Goal: Task Accomplishment & Management: Complete application form

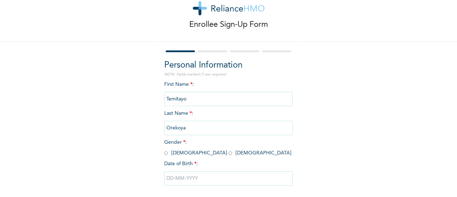
scroll to position [36, 0]
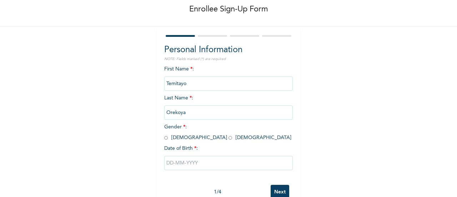
click at [164, 137] on input "radio" at bounding box center [166, 137] width 4 height 7
radio input "true"
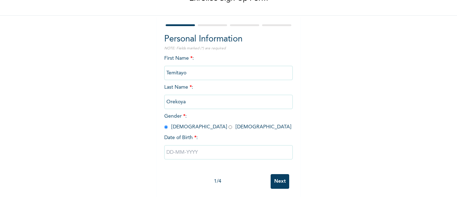
scroll to position [55, 0]
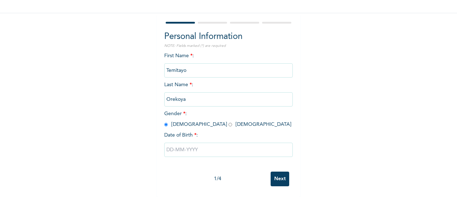
click at [187, 144] on input "text" at bounding box center [228, 149] width 129 height 14
select select "7"
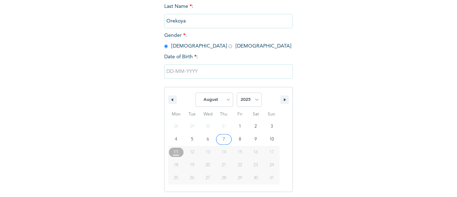
scroll to position [128, 0]
click at [255, 100] on select "2025 2024 2023 2022 2021 2020 2019 2018 2017 2016 2015 2014 2013 2012 2011 2010…" at bounding box center [249, 98] width 25 height 14
select select "1981"
click at [237, 92] on select "2025 2024 2023 2022 2021 2020 2019 2018 2017 2016 2015 2014 2013 2012 2011 2010…" at bounding box center [249, 98] width 25 height 14
click at [221, 98] on select "January February March April May June July August September October November De…" at bounding box center [214, 98] width 38 height 14
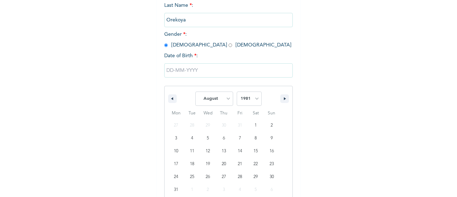
select select "1"
click at [195, 92] on select "January February March April May June July August September October November De…" at bounding box center [214, 98] width 38 height 14
type input "[DATE]"
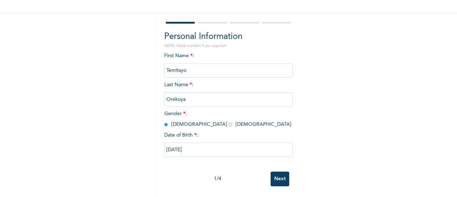
scroll to position [55, 0]
click at [280, 176] on input "Next" at bounding box center [280, 178] width 19 height 15
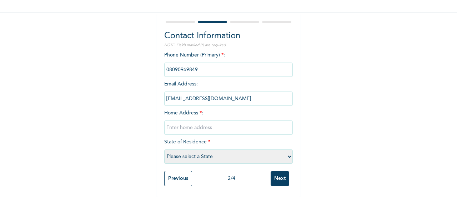
click at [201, 122] on input "text" at bounding box center [228, 127] width 129 height 14
click at [267, 124] on input "C10 VIP Estate, Inside P&T Estate. [GEOGRAPHIC_DATA]" at bounding box center [228, 127] width 129 height 14
click at [279, 123] on input "C10 VIP Estate, Inside P&T Estate. [GEOGRAPHIC_DATA]" at bounding box center [228, 127] width 129 height 14
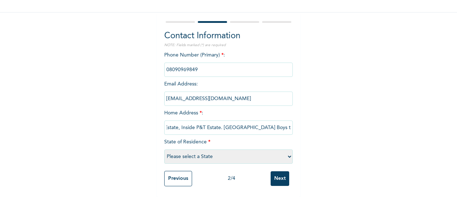
scroll to position [0, 23]
type input "C10 VIP Estate, Inside P&T Estate. [GEOGRAPHIC_DATA] Boys town bus stop"
click at [226, 149] on select "Please select a State [PERSON_NAME] (FCT) [PERSON_NAME] Ibom [GEOGRAPHIC_DATA] …" at bounding box center [228, 156] width 129 height 14
select select "25"
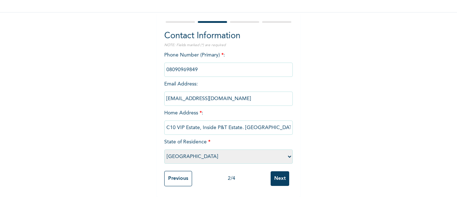
click at [164, 149] on select "Please select a State [PERSON_NAME] (FCT) [PERSON_NAME] Ibom [GEOGRAPHIC_DATA] …" at bounding box center [228, 156] width 129 height 14
click at [300, 142] on div "Enrollee Sign-Up Form Contact Information NOTE: Fields marked (*) are required …" at bounding box center [228, 73] width 457 height 246
click at [278, 175] on input "Next" at bounding box center [280, 178] width 19 height 15
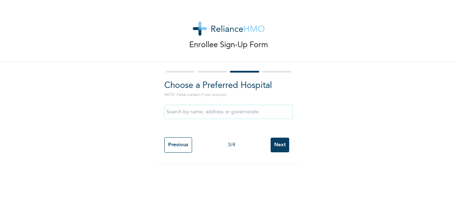
click at [191, 112] on input "text" at bounding box center [228, 112] width 129 height 14
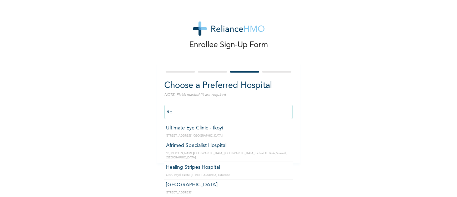
type input "R"
type input "F"
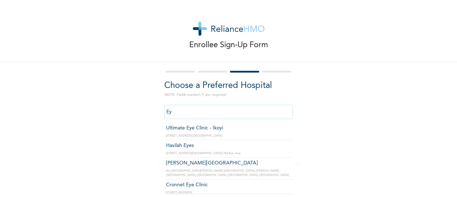
type input "E"
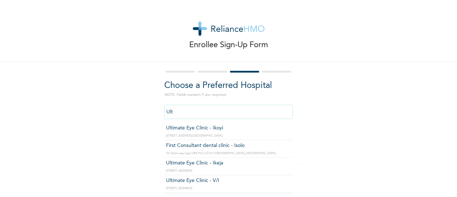
type input "Ultimate Eye Clinic - Ikeja"
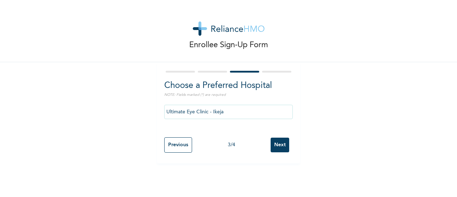
click at [276, 145] on input "Next" at bounding box center [280, 144] width 19 height 15
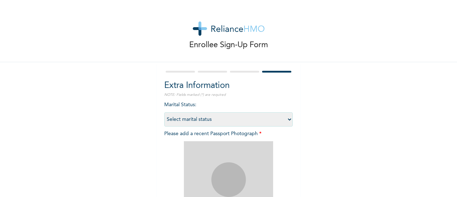
click at [192, 117] on select "Select marital status [DEMOGRAPHIC_DATA] Married [DEMOGRAPHIC_DATA] Widow/[DEMO…" at bounding box center [228, 119] width 129 height 14
select select "2"
click at [164, 112] on select "Select marital status [DEMOGRAPHIC_DATA] Married [DEMOGRAPHIC_DATA] Widow/[DEMO…" at bounding box center [228, 119] width 129 height 14
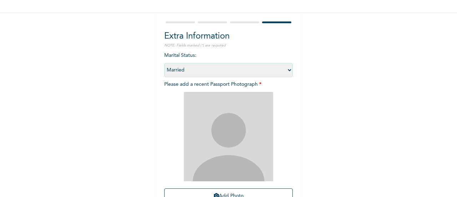
scroll to position [71, 0]
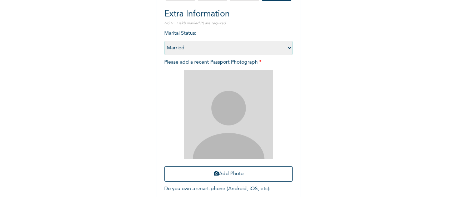
click at [247, 115] on img at bounding box center [228, 114] width 89 height 89
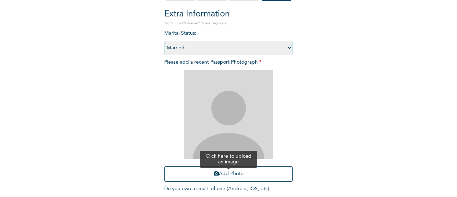
click at [239, 177] on button "Add Photo" at bounding box center [228, 173] width 129 height 15
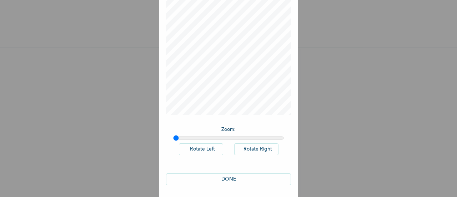
scroll to position [52, 0]
click at [259, 174] on button "DONE" at bounding box center [228, 177] width 125 height 12
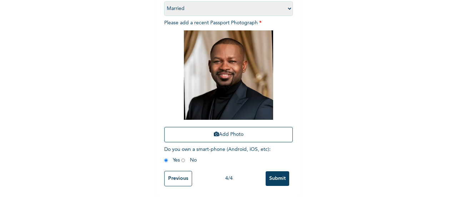
scroll to position [116, 0]
click at [278, 175] on input "Submit" at bounding box center [278, 178] width 24 height 15
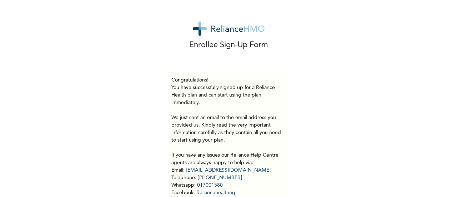
scroll to position [0, 0]
